Goal: Task Accomplishment & Management: Manage account settings

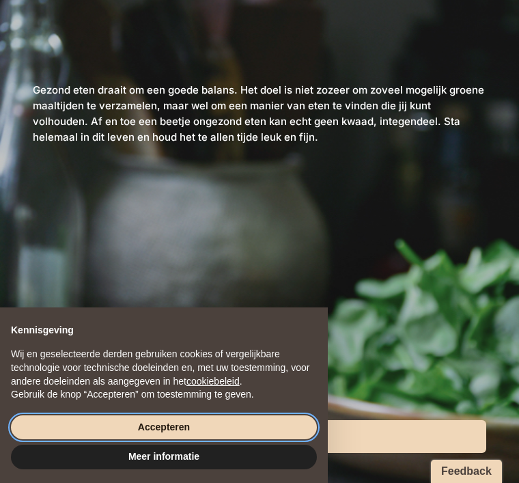
click at [168, 426] on button "Accepteren" at bounding box center [164, 427] width 306 height 25
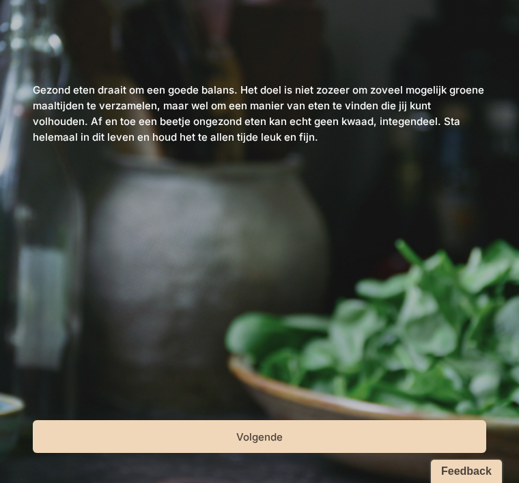
click at [267, 432] on button "Volgende" at bounding box center [260, 436] width 454 height 33
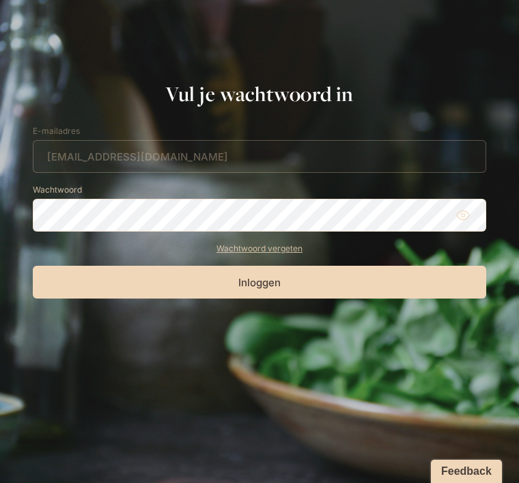
click at [269, 286] on button "Inloggen" at bounding box center [260, 282] width 454 height 33
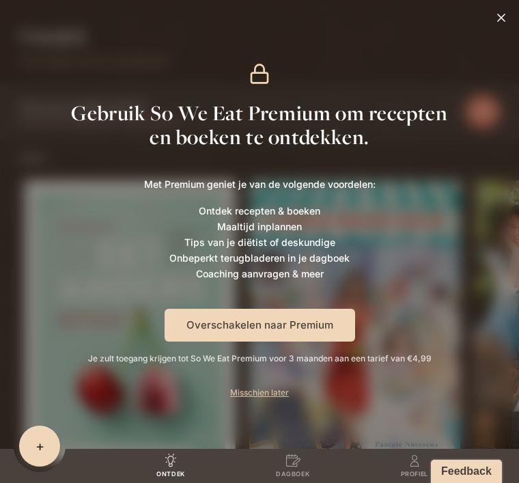
click at [495, 20] on icon at bounding box center [502, 18] width 14 height 14
